Goal: Information Seeking & Learning: Learn about a topic

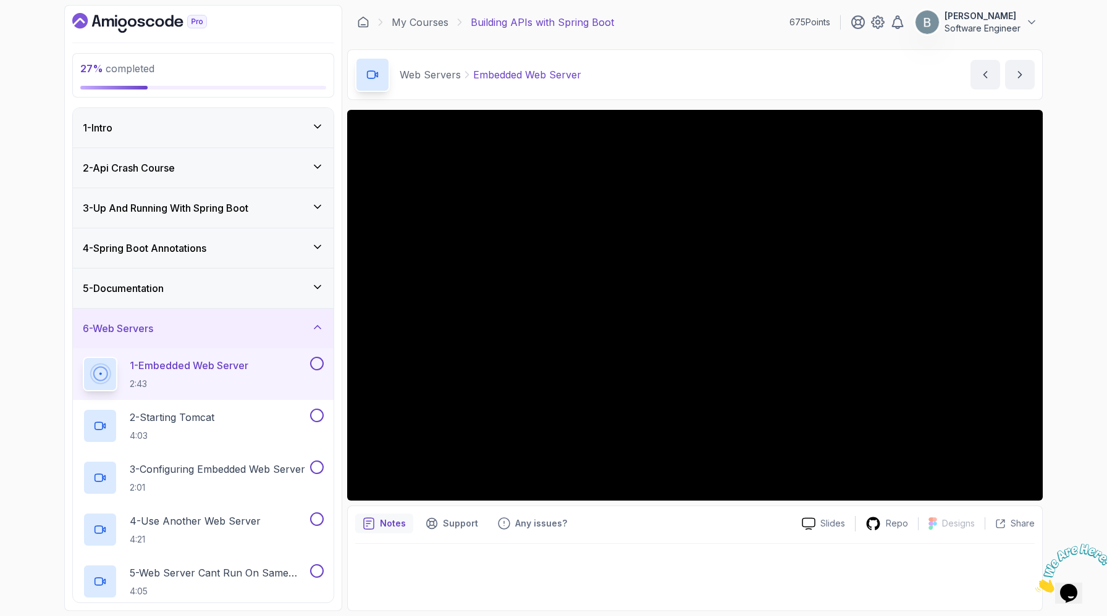
scroll to position [108, 0]
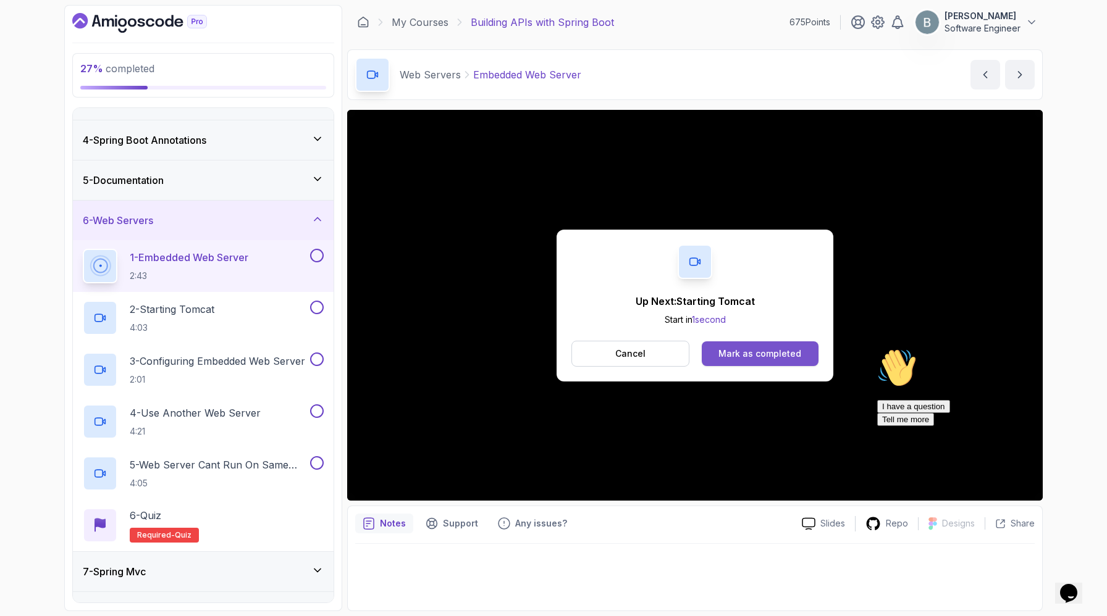
click at [797, 360] on div "Mark as completed" at bounding box center [759, 354] width 83 height 12
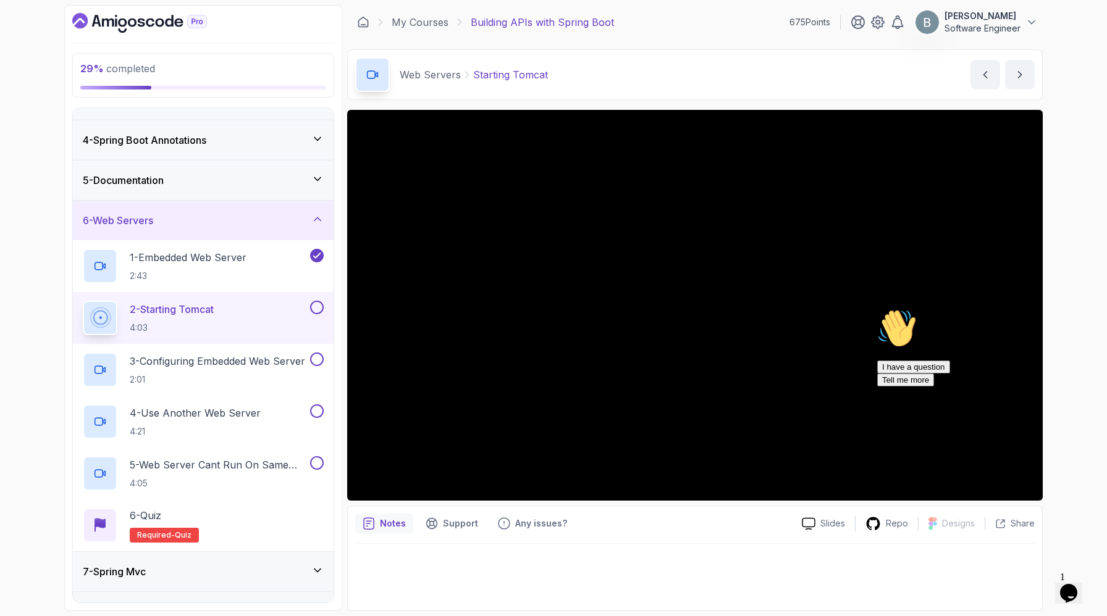
click at [877, 309] on icon "Chat attention grabber" at bounding box center [877, 309] width 0 height 0
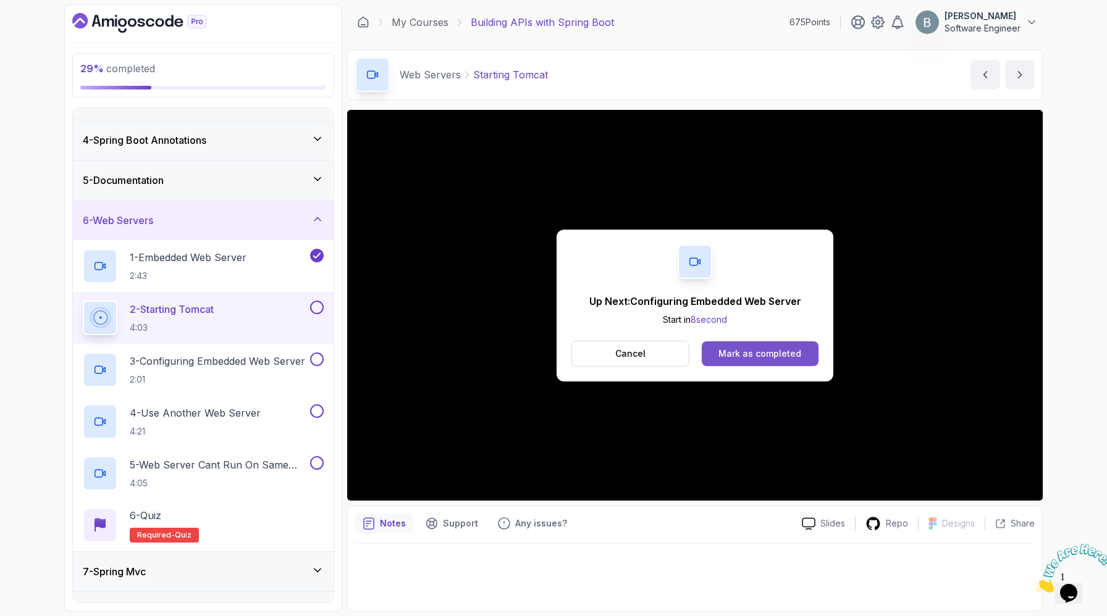
click at [776, 366] on button "Mark as completed" at bounding box center [760, 354] width 117 height 25
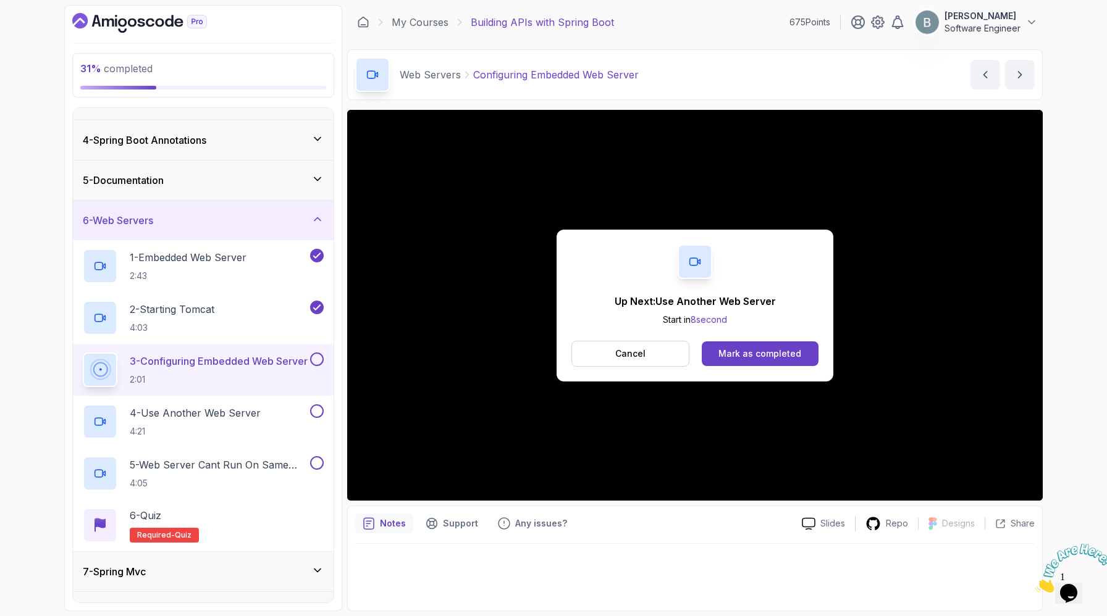
click at [776, 366] on button "Mark as completed" at bounding box center [760, 354] width 117 height 25
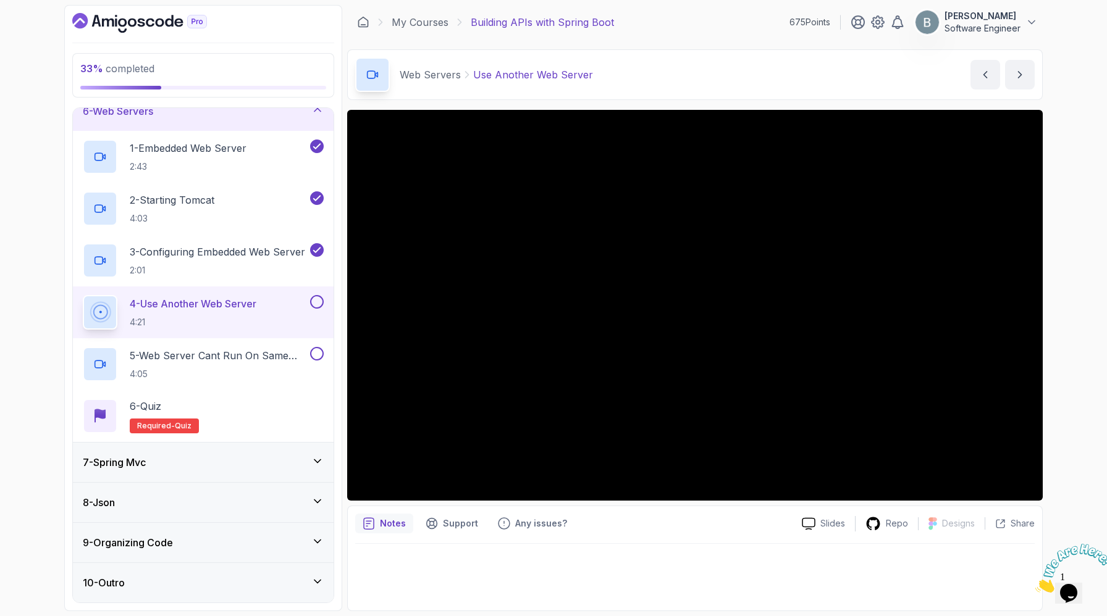
scroll to position [418, 0]
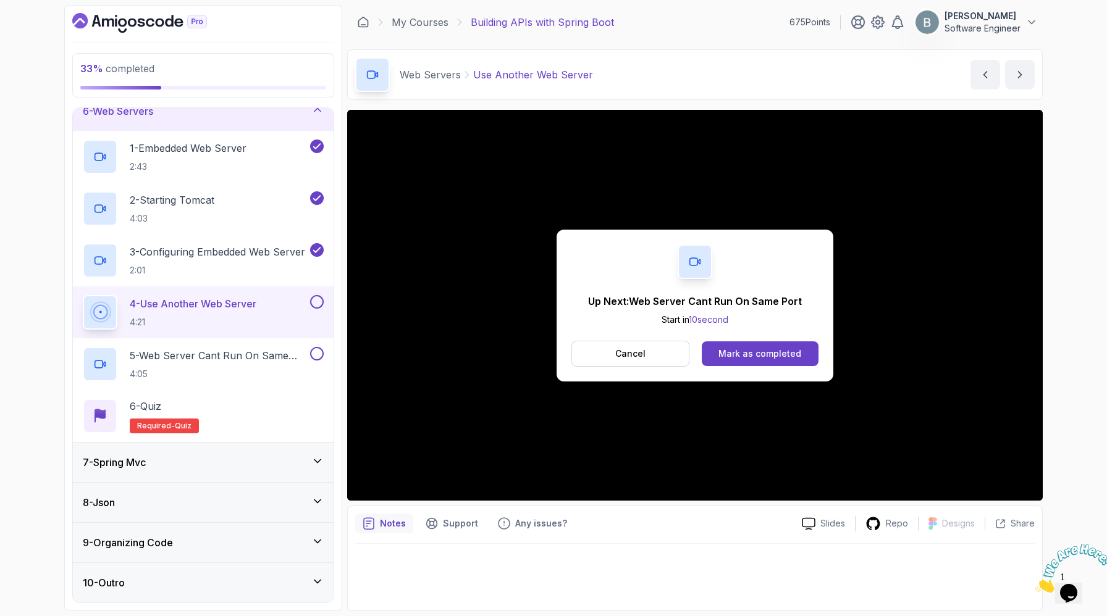
drag, startPoint x: 353, startPoint y: 225, endPoint x: 854, endPoint y: 327, distance: 510.4
click at [596, 287] on div "Up Next: Web Server Cant Run On Same Port Start in 10 second Cancel Mark as com…" at bounding box center [694, 306] width 277 height 152
click at [755, 360] on div "Mark as completed" at bounding box center [759, 354] width 83 height 12
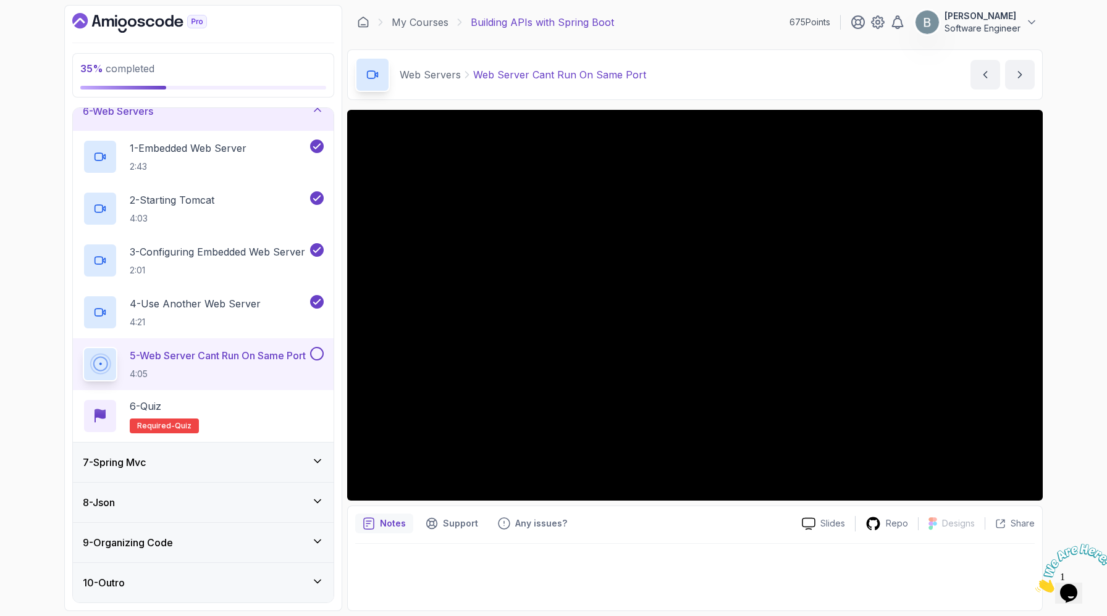
scroll to position [23, 0]
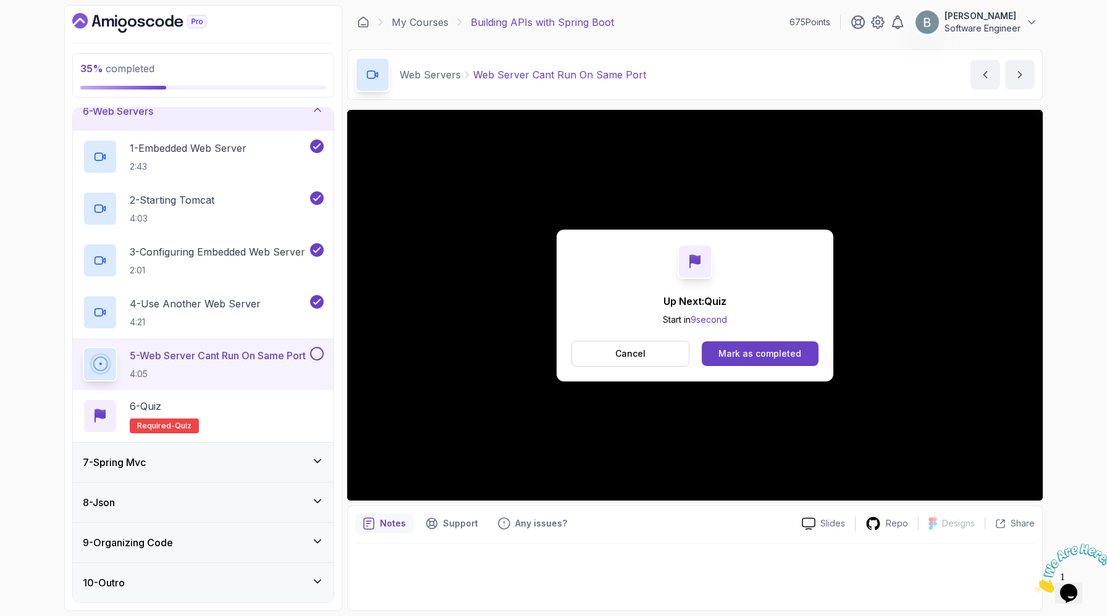
click at [787, 382] on div "Up Next: Quiz Start in 9 second Cancel Mark as completed" at bounding box center [694, 306] width 277 height 152
click at [792, 360] on div "Mark as completed" at bounding box center [759, 354] width 83 height 12
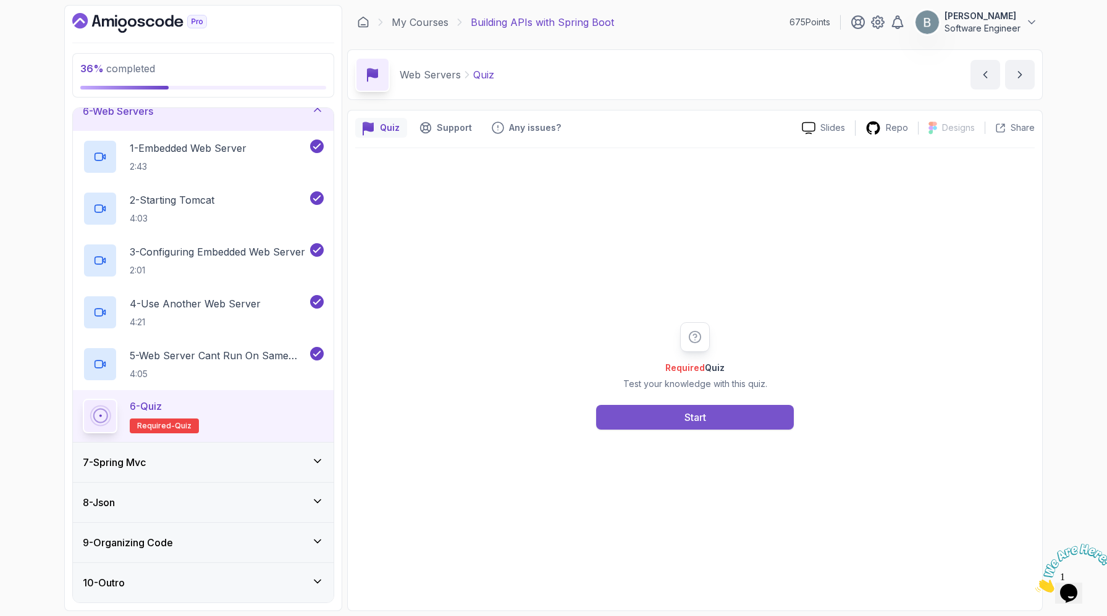
click at [711, 430] on button "Start" at bounding box center [695, 417] width 198 height 25
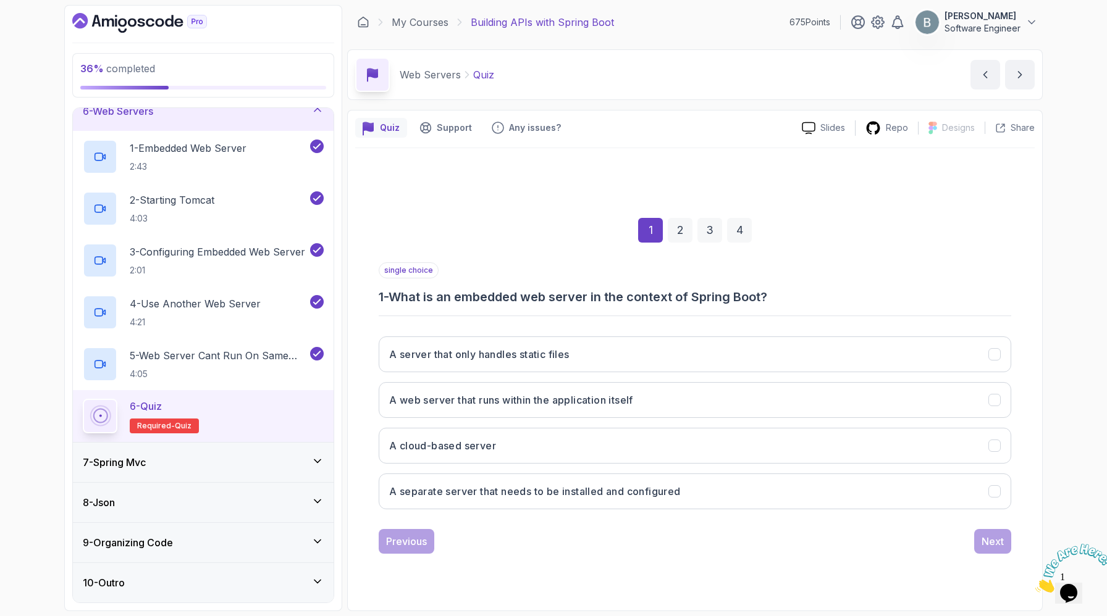
scroll to position [95, 0]
click at [586, 393] on h3 "A web server that runs within the application itself" at bounding box center [511, 400] width 244 height 15
click at [986, 549] on div "Next" at bounding box center [992, 541] width 22 height 15
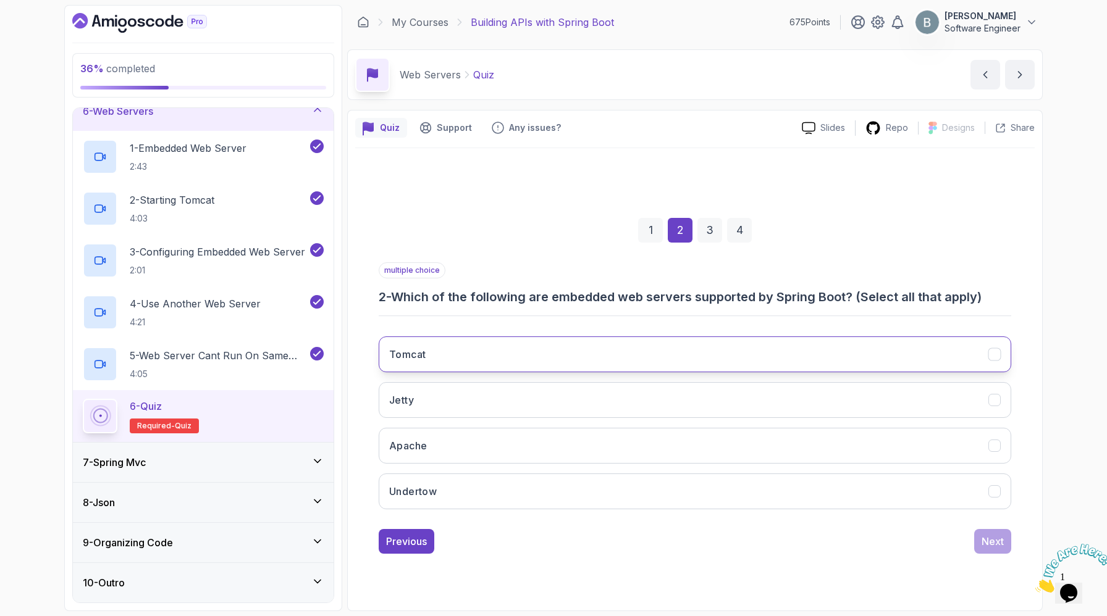
click at [547, 337] on button "Tomcat" at bounding box center [695, 355] width 632 height 36
click at [537, 382] on button "Jetty" at bounding box center [695, 400] width 632 height 36
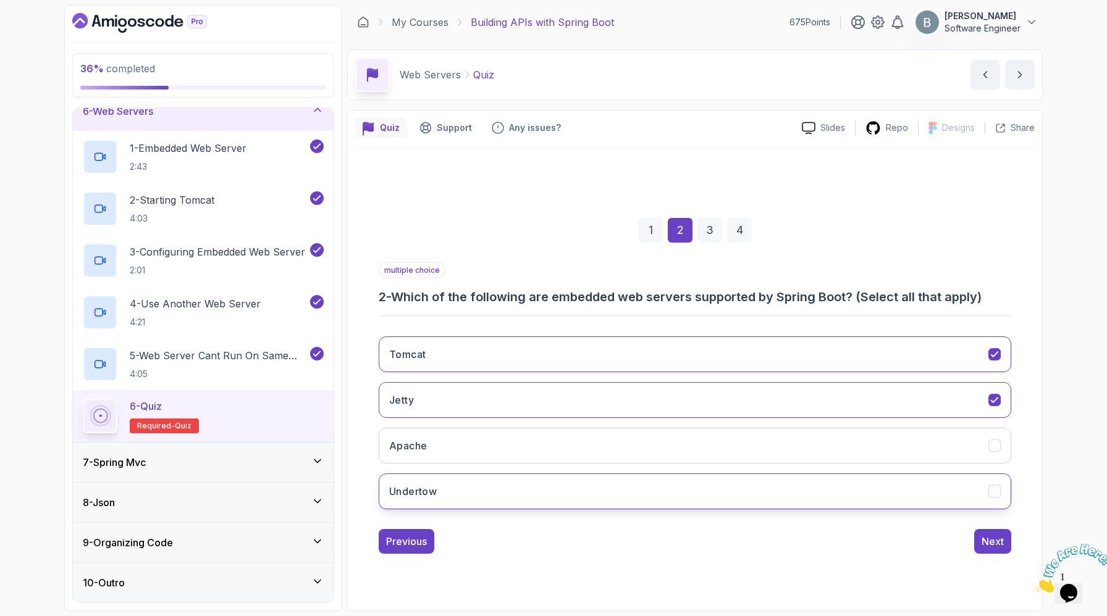
click at [529, 507] on button "Undertow" at bounding box center [695, 492] width 632 height 36
click at [993, 549] on div "Next" at bounding box center [992, 541] width 22 height 15
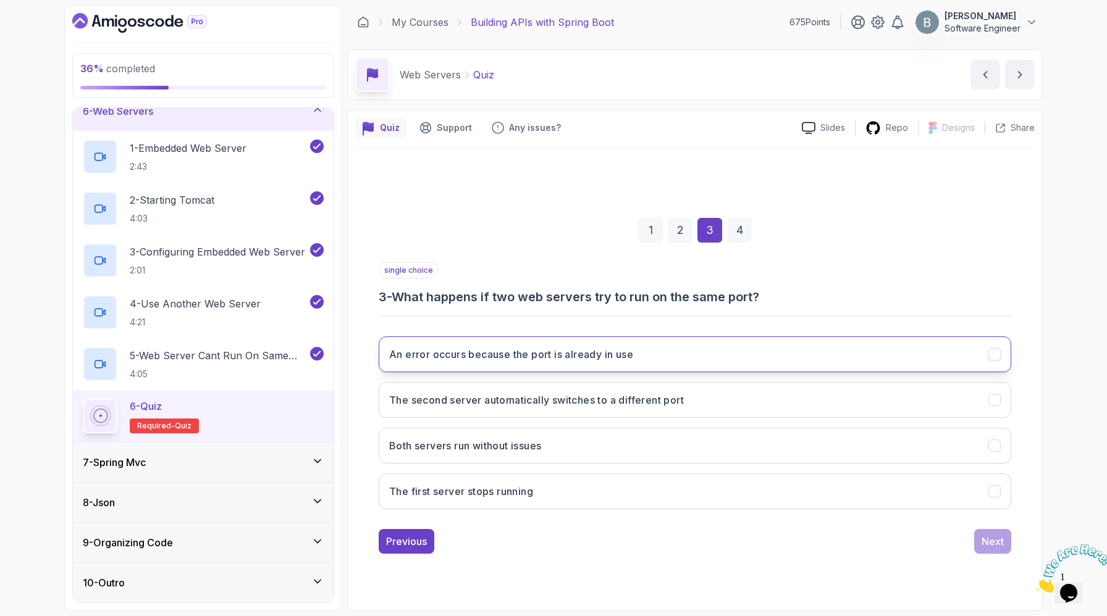
click at [624, 347] on h3 "An error occurs because the port is already in use" at bounding box center [511, 354] width 244 height 15
click at [990, 539] on button "Next" at bounding box center [992, 541] width 37 height 25
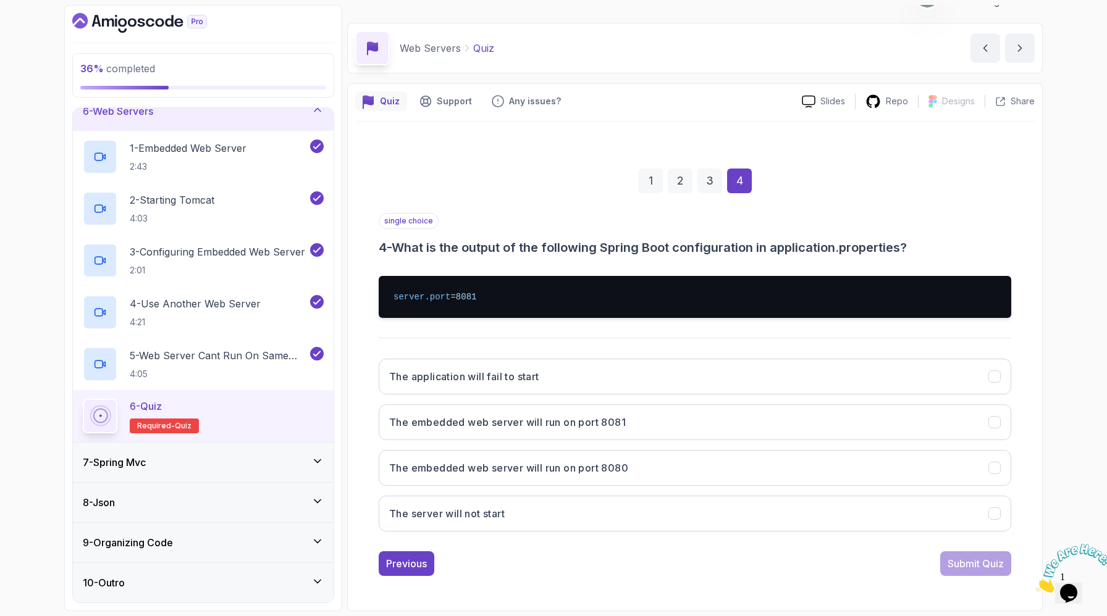
scroll to position [206, 0]
click at [545, 415] on h3 "The embedded web server will run on port 8081" at bounding box center [507, 422] width 237 height 15
click at [972, 556] on div "Submit Quiz" at bounding box center [975, 563] width 56 height 15
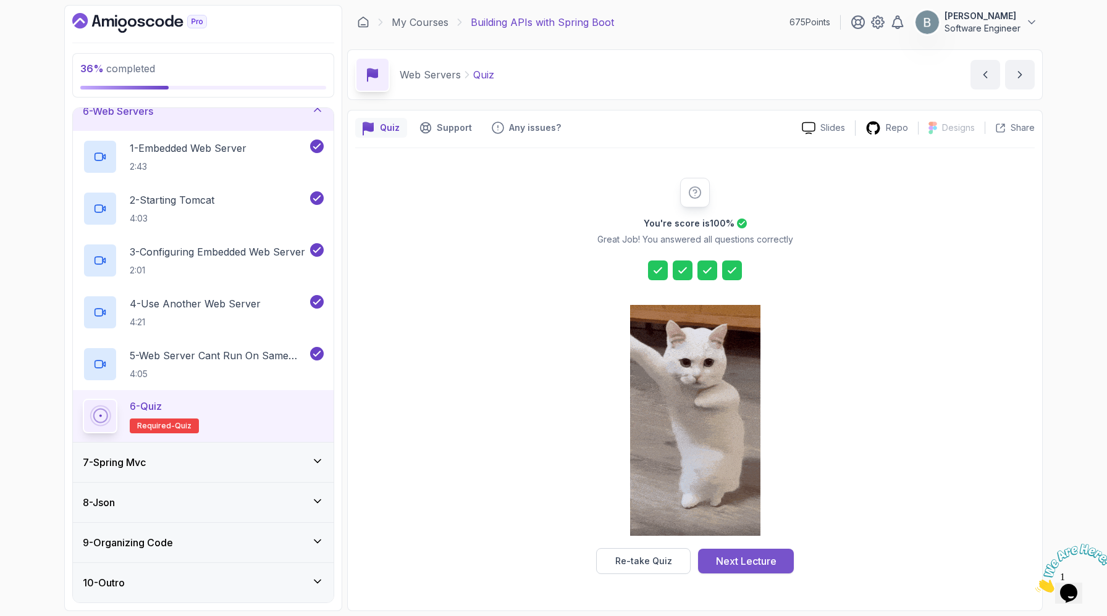
click at [776, 554] on div "Next Lecture" at bounding box center [746, 561] width 61 height 15
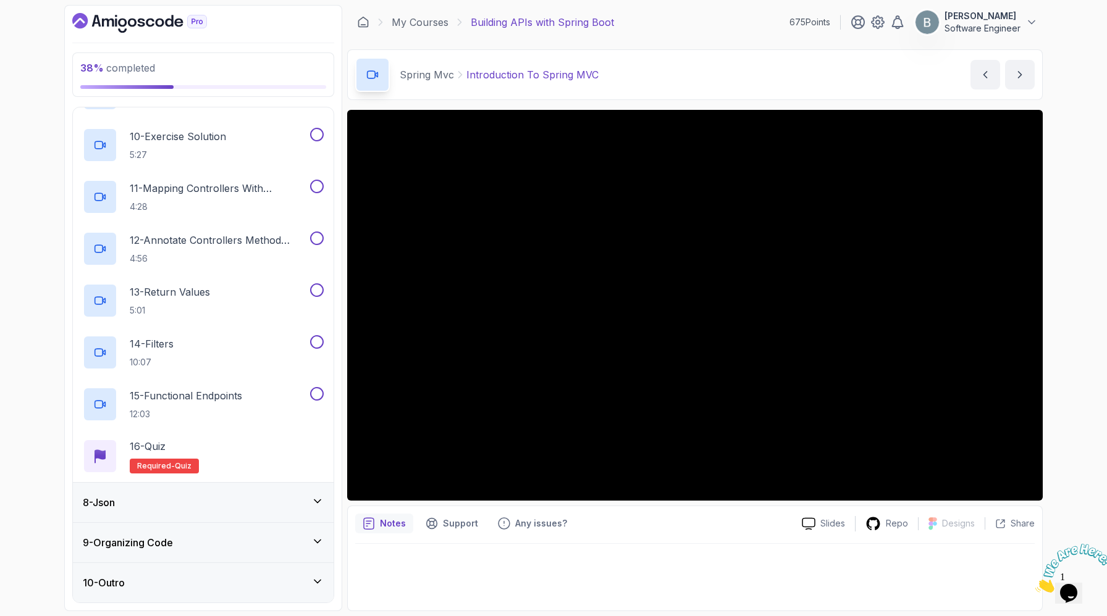
scroll to position [1067, 0]
click at [314, 495] on icon at bounding box center [317, 501] width 12 height 12
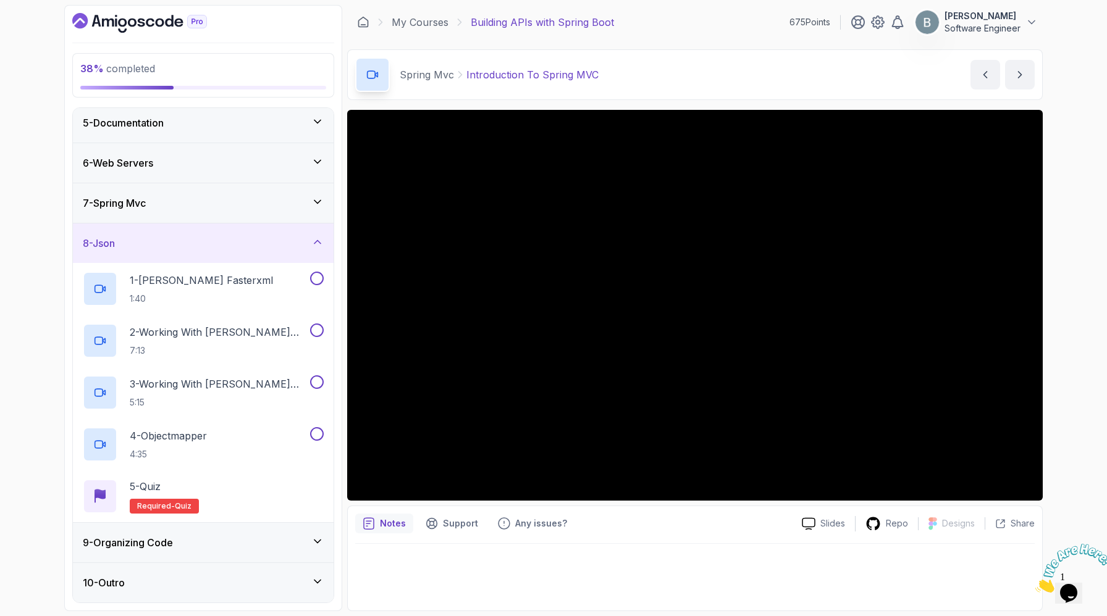
click at [319, 236] on icon at bounding box center [317, 242] width 12 height 12
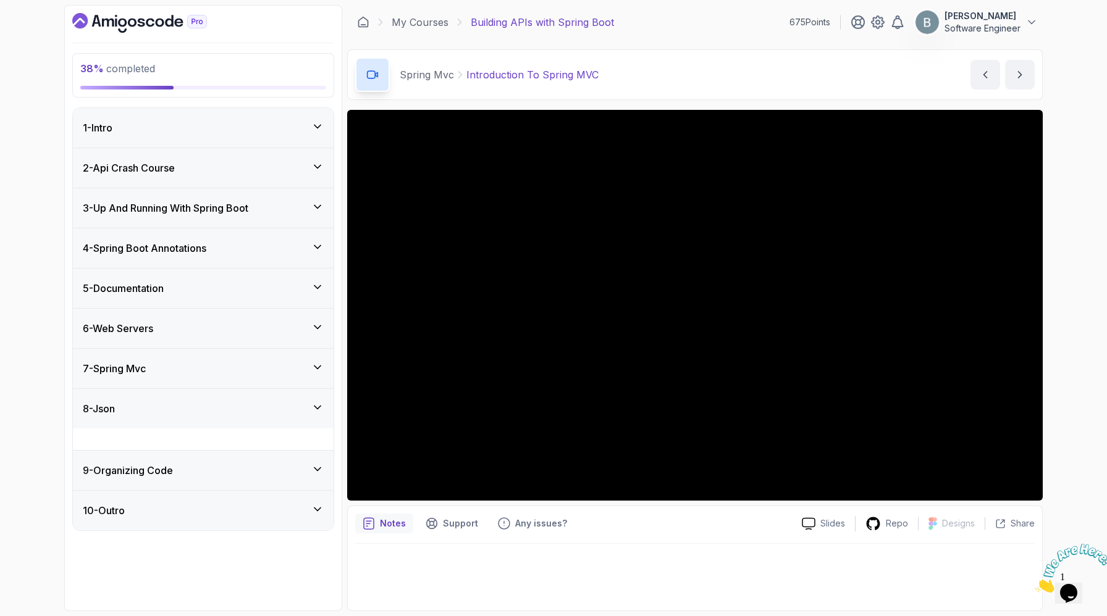
scroll to position [29, 0]
click at [302, 429] on div "8 - Json" at bounding box center [203, 409] width 261 height 40
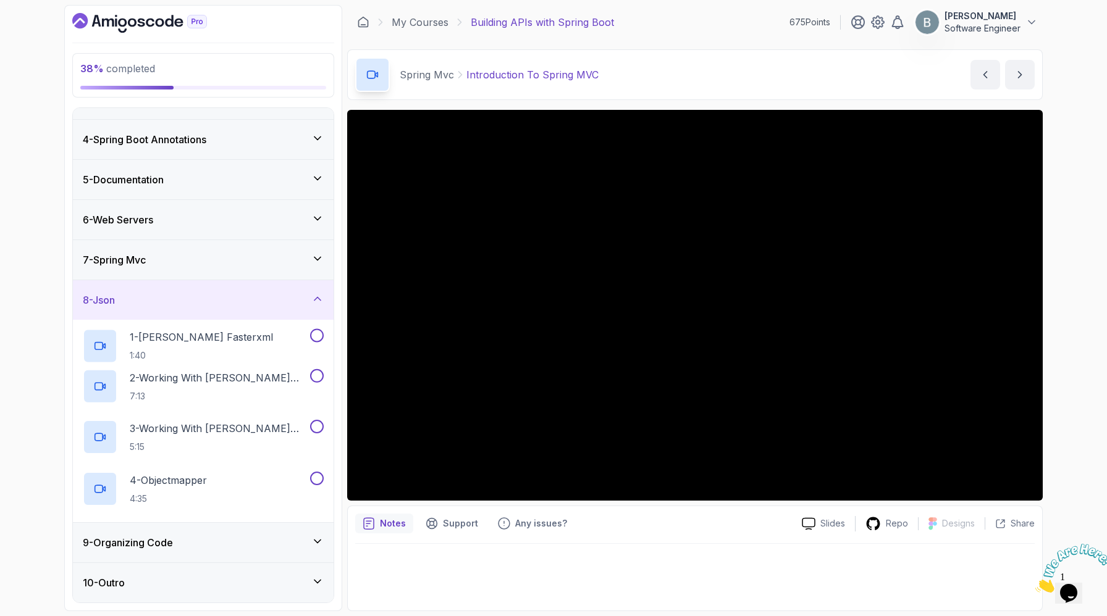
scroll to position [279, 0]
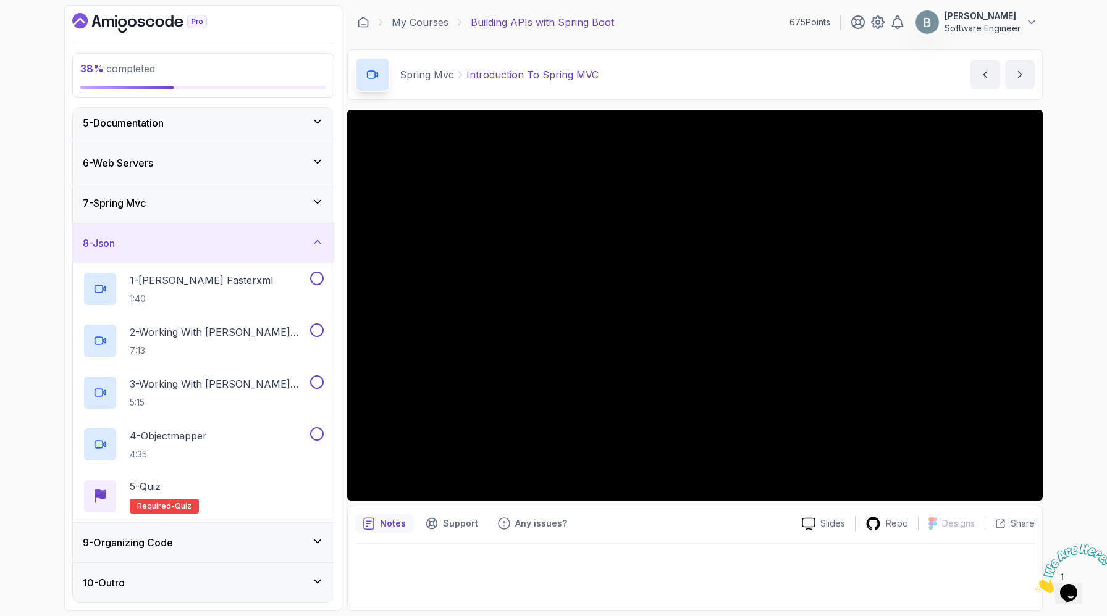
click at [311, 236] on div "8 - Json" at bounding box center [203, 243] width 241 height 15
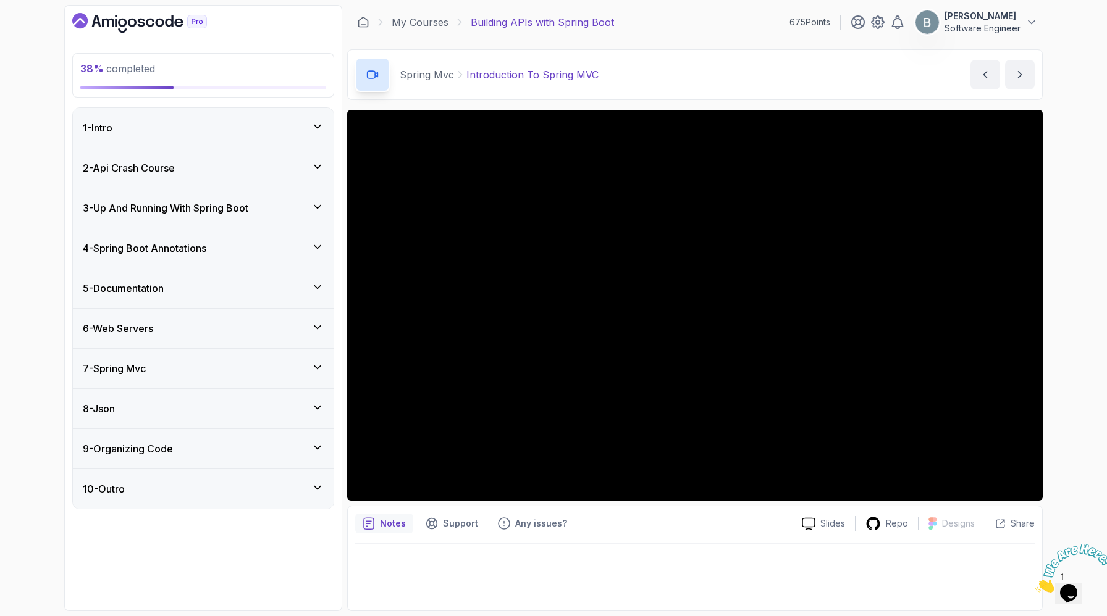
scroll to position [29, 0]
click at [296, 456] on div "9 - Organizing Code" at bounding box center [203, 449] width 241 height 15
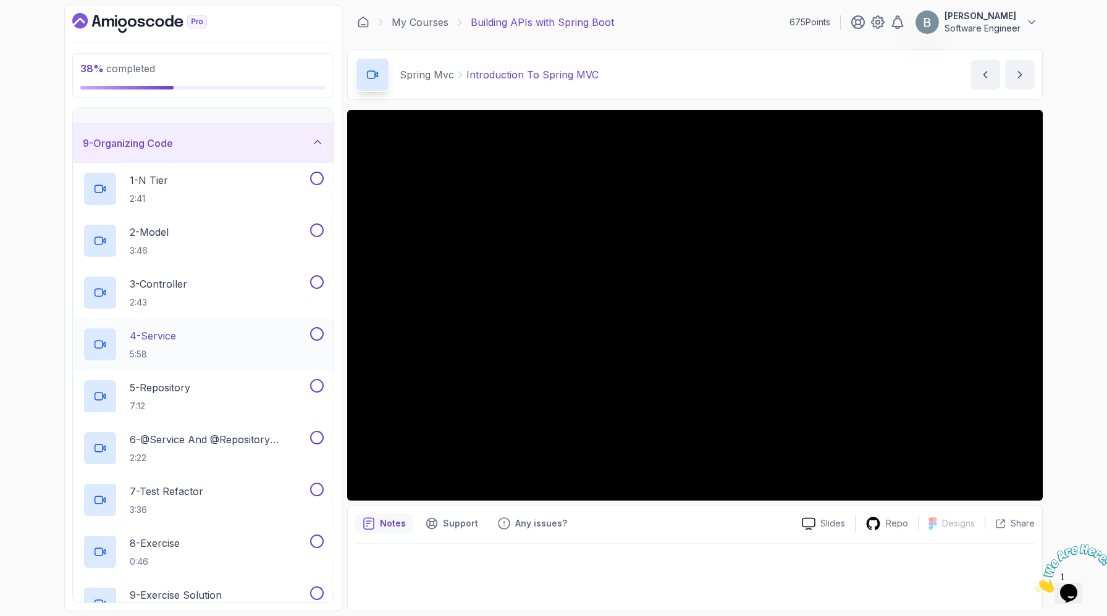
scroll to position [290, 0]
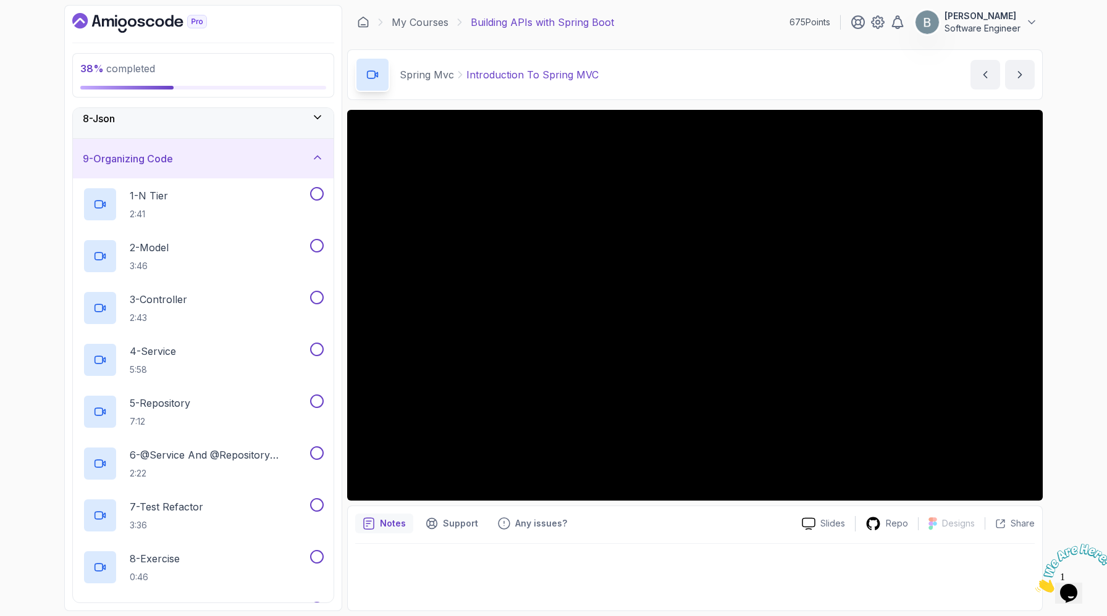
click at [315, 178] on div "9 - Organizing Code" at bounding box center [203, 159] width 261 height 40
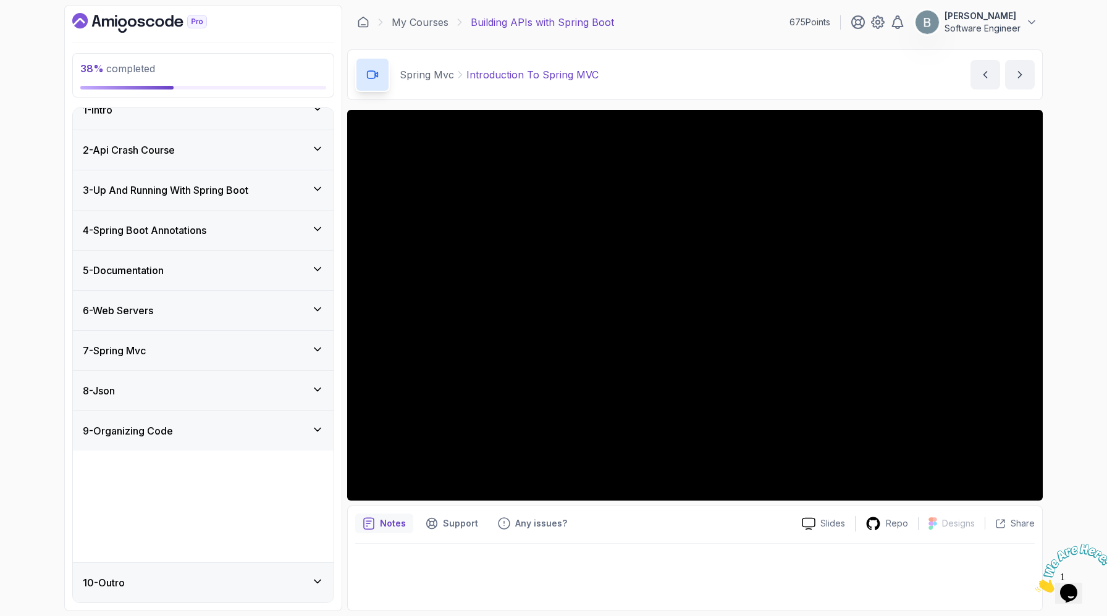
scroll to position [29, 0]
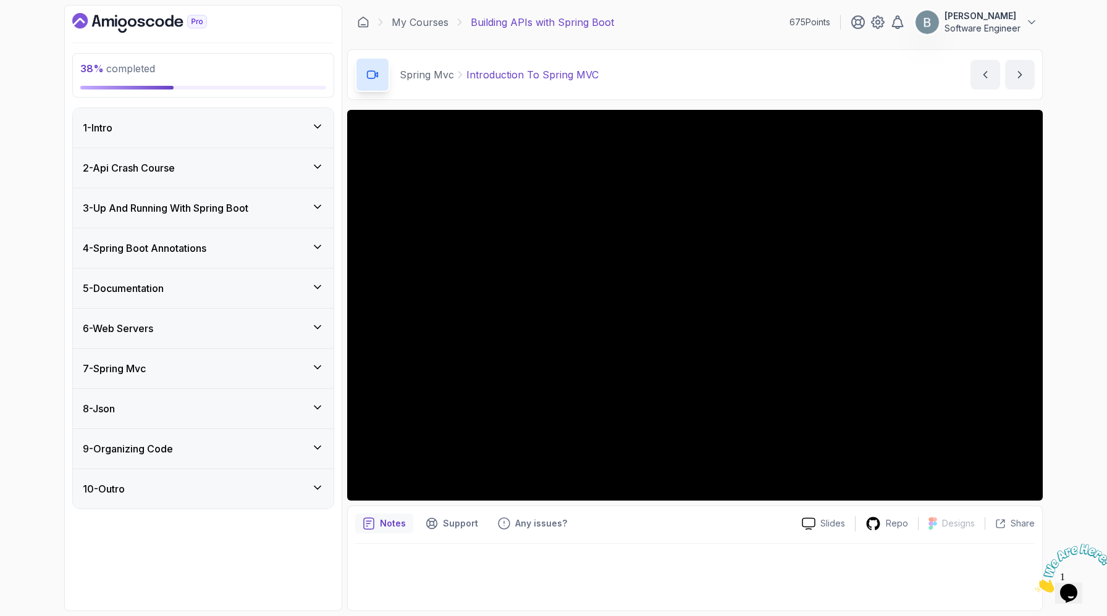
click at [319, 334] on icon at bounding box center [317, 327] width 12 height 12
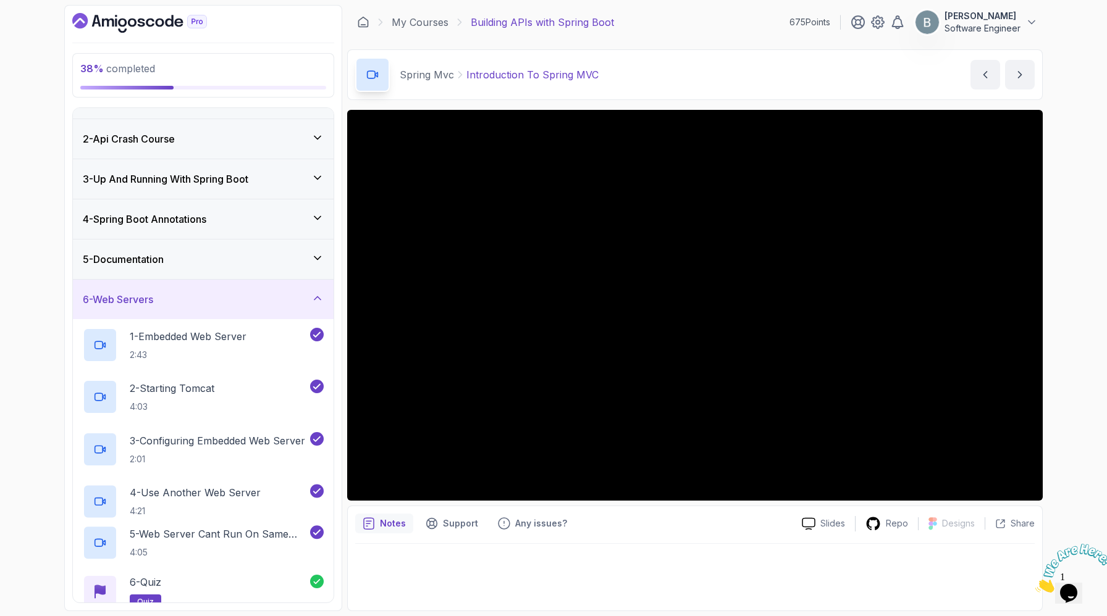
click at [319, 304] on icon at bounding box center [317, 298] width 12 height 12
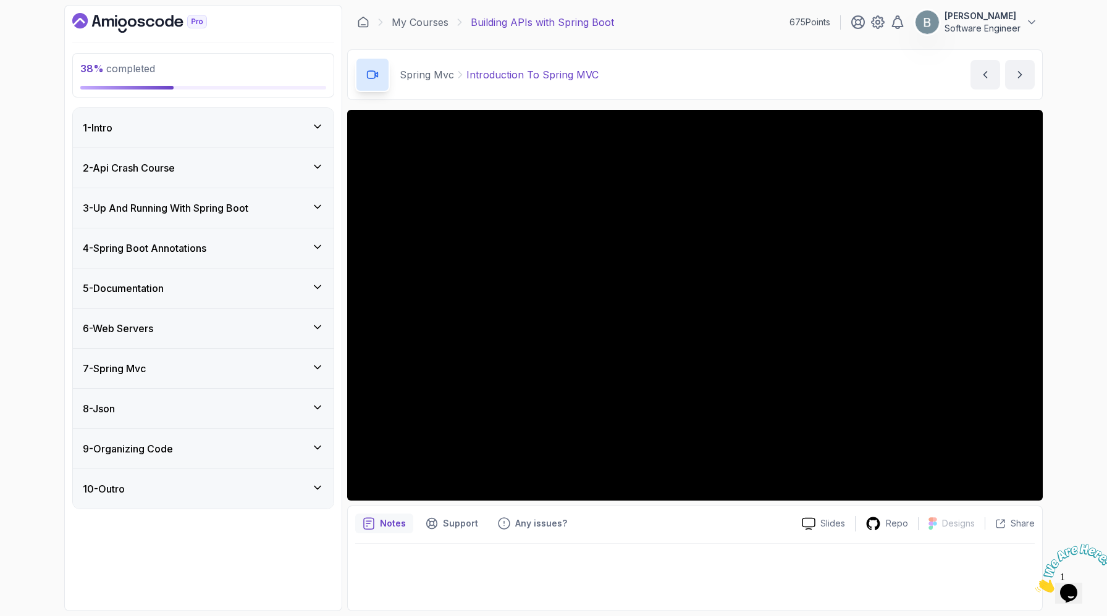
click at [317, 388] on div "7 - Spring Mvc" at bounding box center [203, 369] width 261 height 40
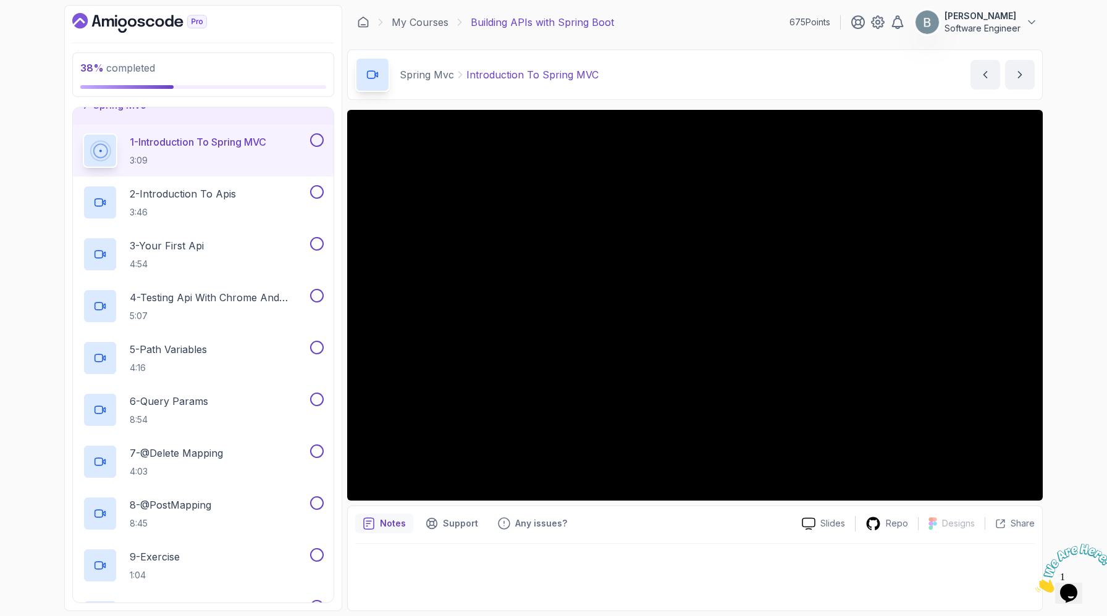
scroll to position [261, 0]
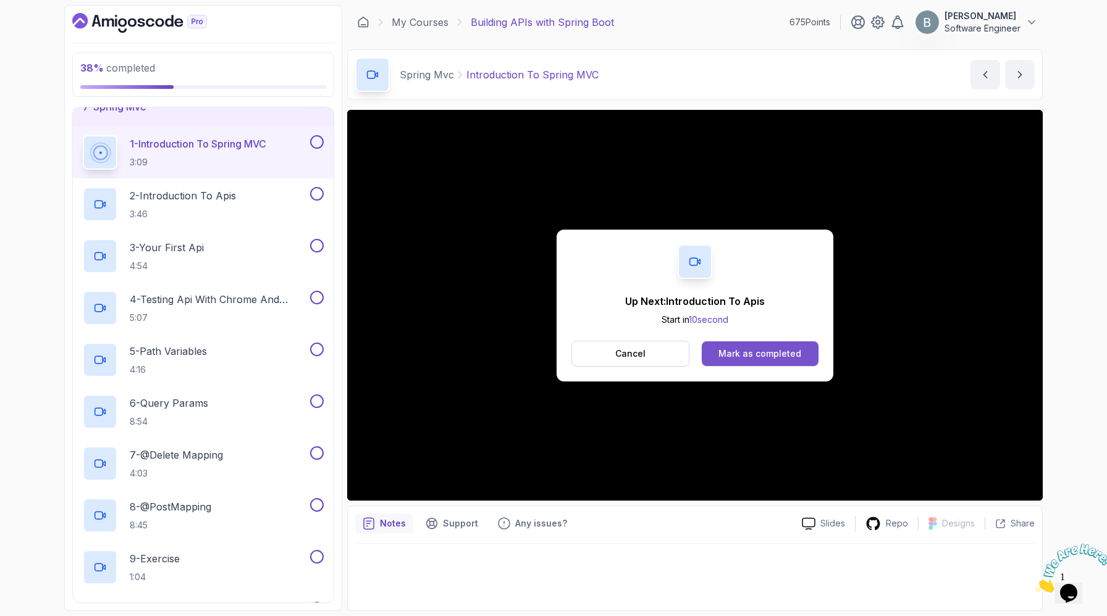
click at [791, 360] on div "Mark as completed" at bounding box center [759, 354] width 83 height 12
